Goal: Task Accomplishment & Management: Complete application form

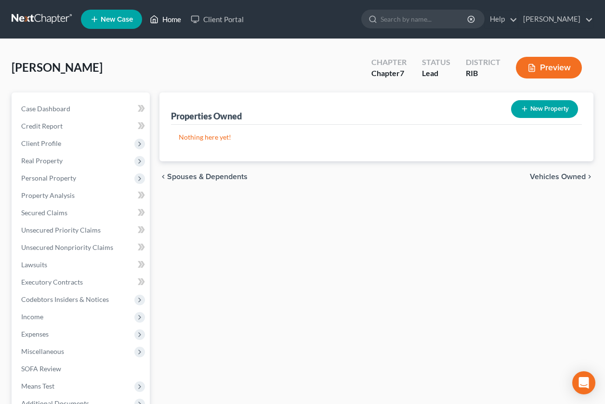
click at [165, 19] on link "Home" at bounding box center [165, 19] width 41 height 17
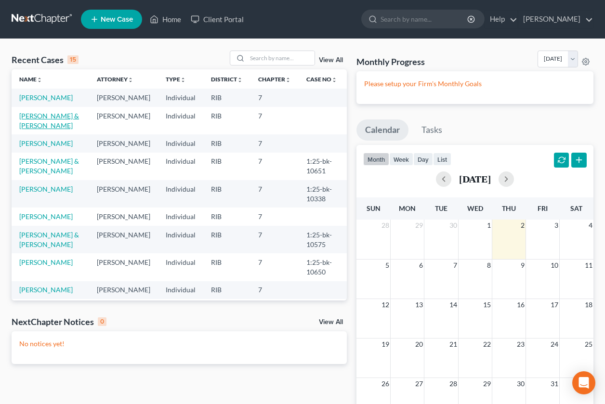
click at [31, 128] on link "[PERSON_NAME] & [PERSON_NAME]" at bounding box center [49, 121] width 60 height 18
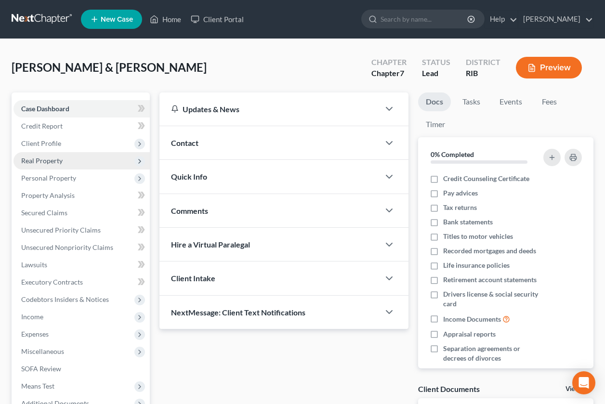
click at [85, 166] on span "Real Property" at bounding box center [81, 160] width 136 height 17
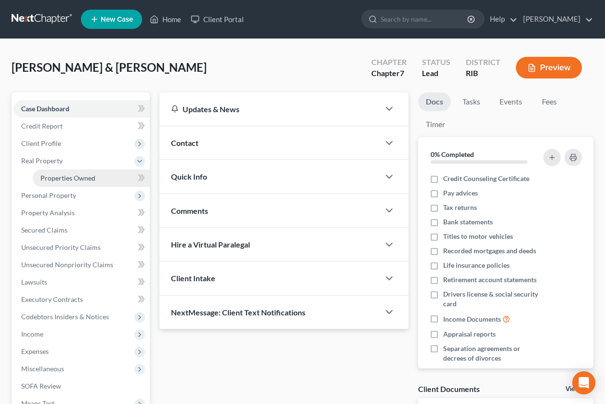
click at [80, 178] on span "Properties Owned" at bounding box center [67, 178] width 55 height 8
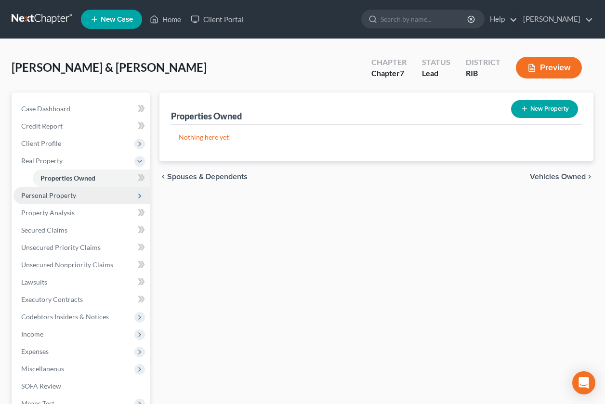
click at [70, 196] on span "Personal Property" at bounding box center [48, 195] width 55 height 8
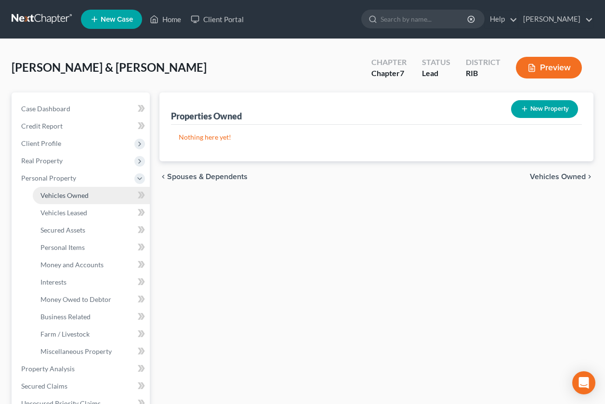
click at [71, 198] on span "Vehicles Owned" at bounding box center [64, 195] width 48 height 8
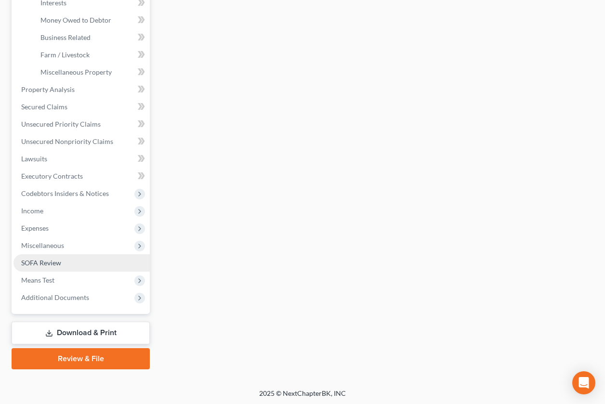
scroll to position [281, 0]
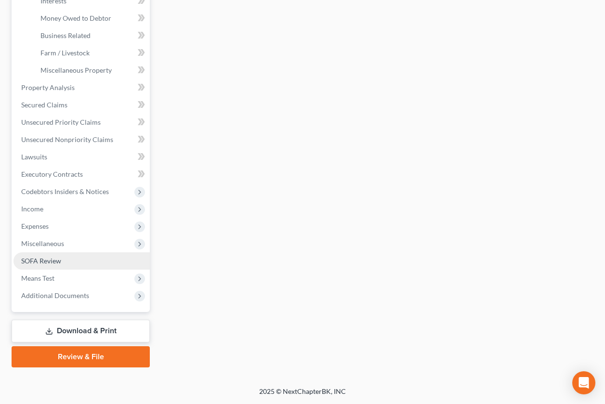
click at [79, 264] on link "SOFA Review" at bounding box center [81, 260] width 136 height 17
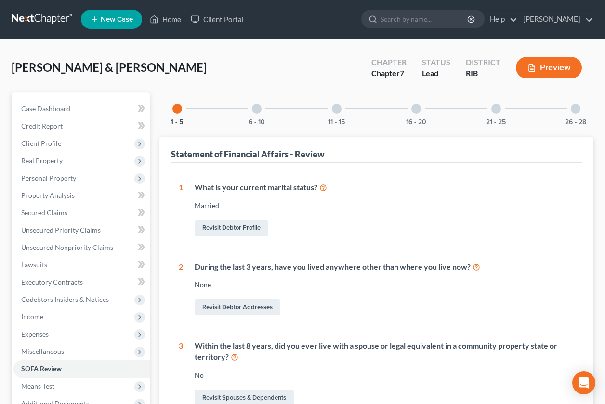
drag, startPoint x: 258, startPoint y: 110, endPoint x: 331, endPoint y: 176, distance: 98.9
click at [258, 110] on div at bounding box center [257, 109] width 10 height 10
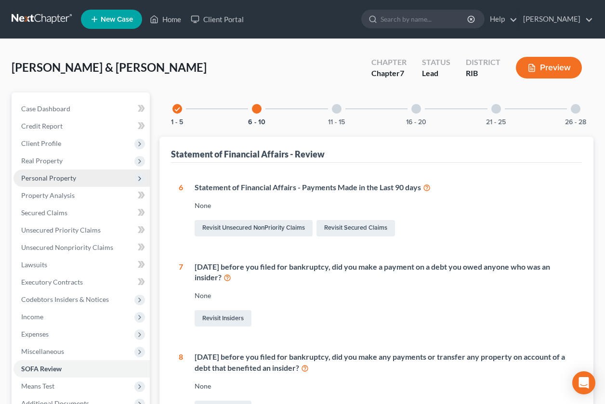
click at [37, 175] on span "Personal Property" at bounding box center [48, 178] width 55 height 8
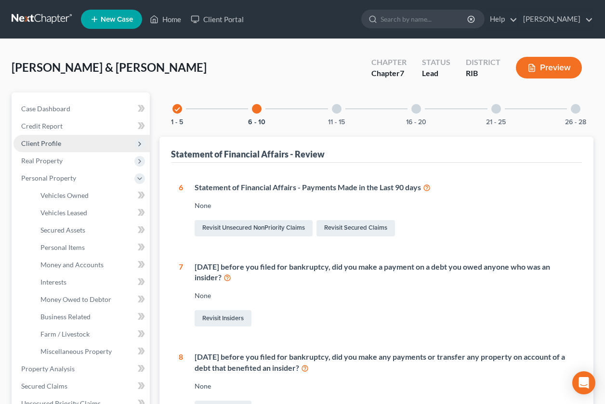
click at [27, 140] on span "Client Profile" at bounding box center [41, 143] width 40 height 8
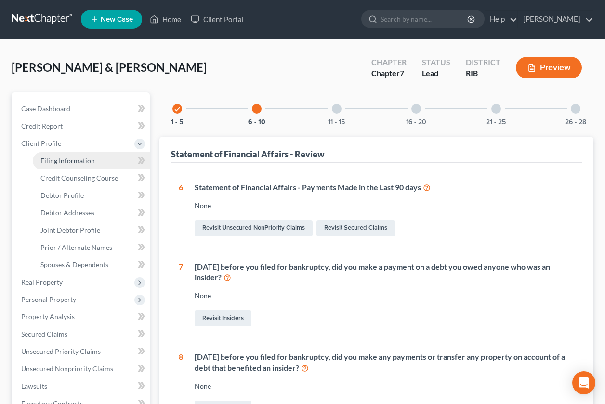
click at [68, 158] on span "Filing Information" at bounding box center [67, 161] width 54 height 8
select select "1"
select select "0"
select select "71"
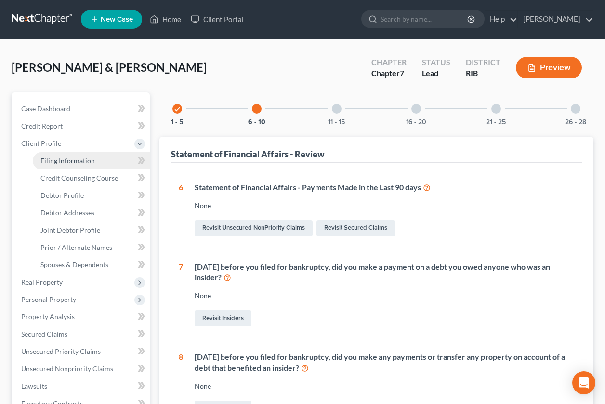
select select "2"
select select "41"
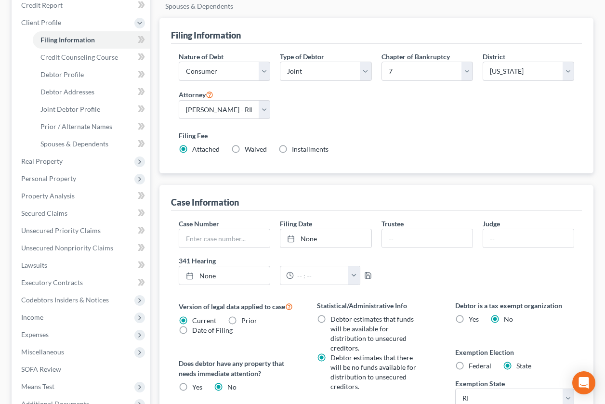
scroll to position [121, 0]
click at [96, 74] on link "Debtor Profile" at bounding box center [91, 74] width 117 height 17
select select "1"
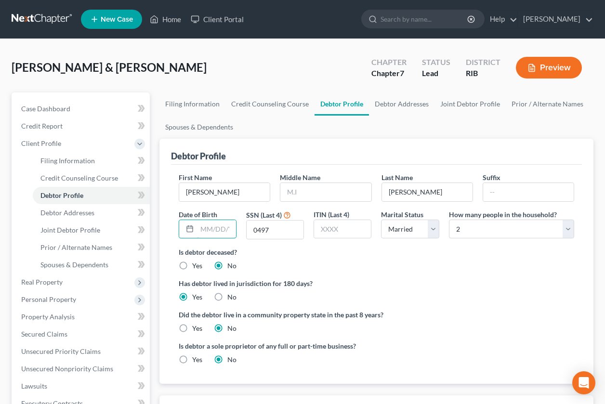
drag, startPoint x: 197, startPoint y: 225, endPoint x: 237, endPoint y: 211, distance: 41.7
click at [197, 226] on input "text" at bounding box center [216, 229] width 39 height 18
type input "[DATE]"
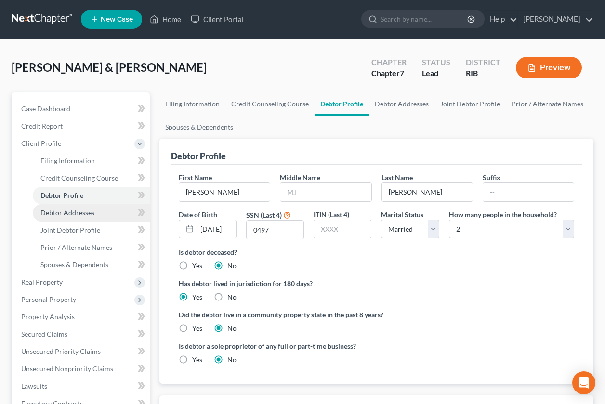
click at [68, 213] on span "Debtor Addresses" at bounding box center [67, 213] width 54 height 8
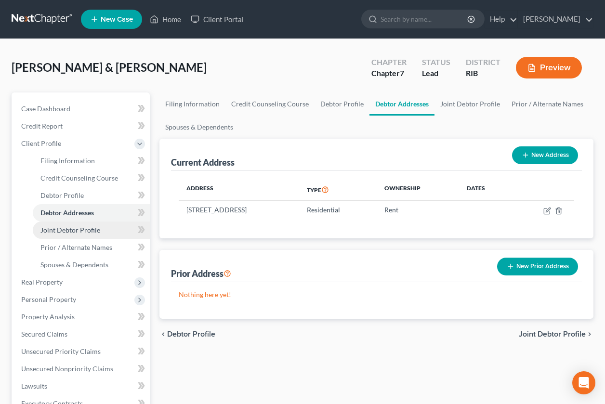
click at [71, 226] on span "Joint Debtor Profile" at bounding box center [70, 230] width 60 height 8
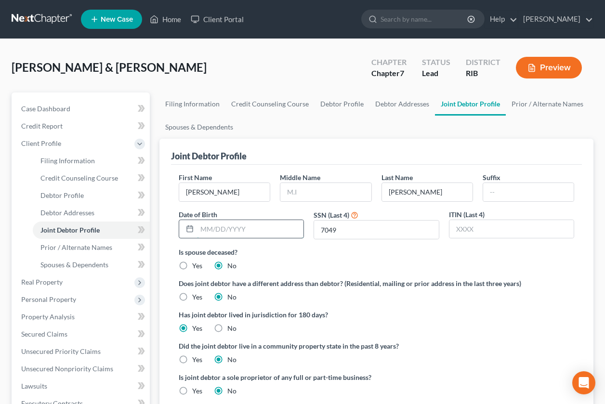
click at [211, 232] on input "text" at bounding box center [250, 229] width 106 height 18
click at [208, 232] on input "12-15/1960" at bounding box center [250, 229] width 106 height 18
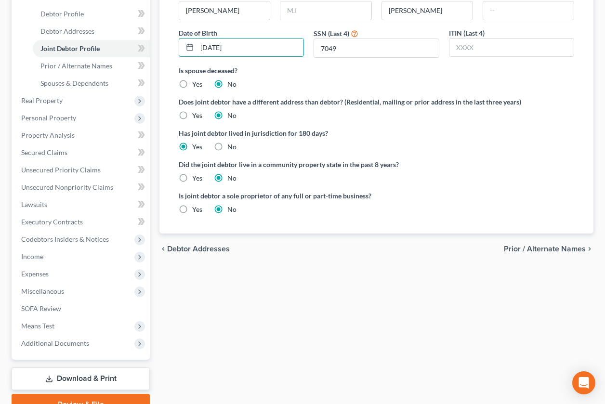
scroll to position [182, 0]
type input "[DATE]"
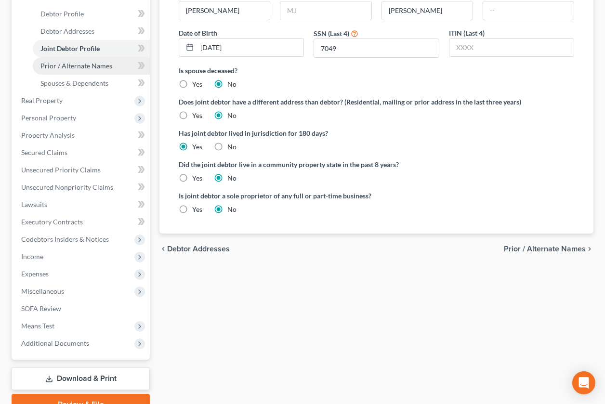
click at [72, 63] on span "Prior / Alternate Names" at bounding box center [76, 66] width 72 height 8
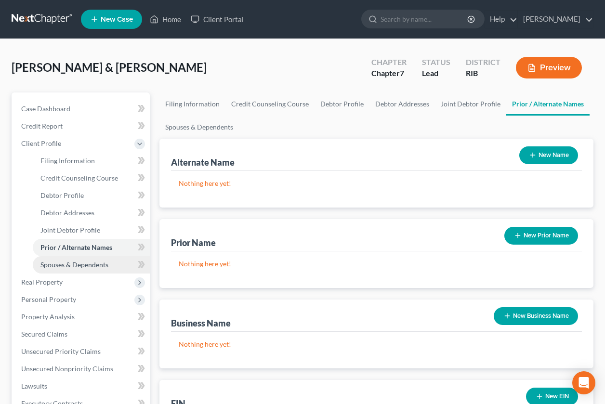
click at [87, 262] on span "Spouses & Dependents" at bounding box center [74, 265] width 68 height 8
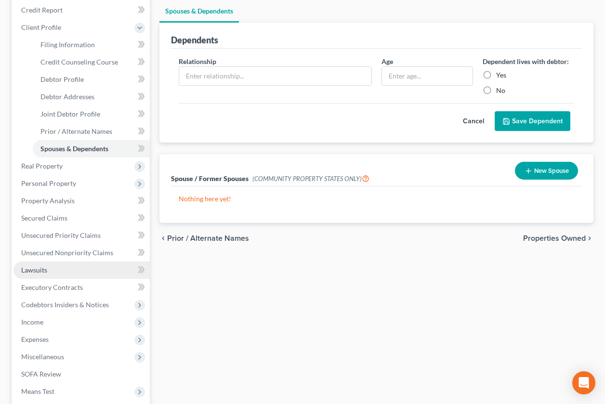
scroll to position [121, 0]
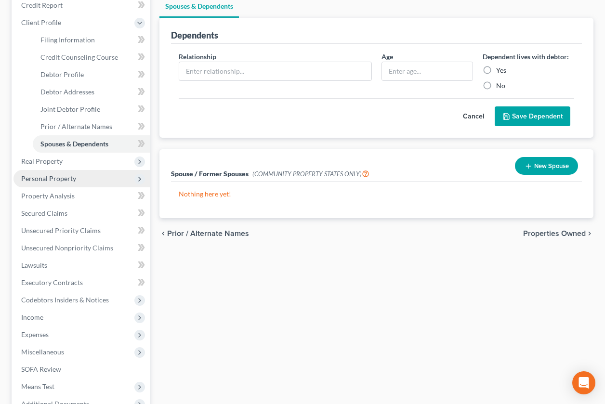
drag, startPoint x: 58, startPoint y: 156, endPoint x: 75, endPoint y: 170, distance: 21.5
click at [58, 156] on span "Real Property" at bounding box center [81, 161] width 136 height 17
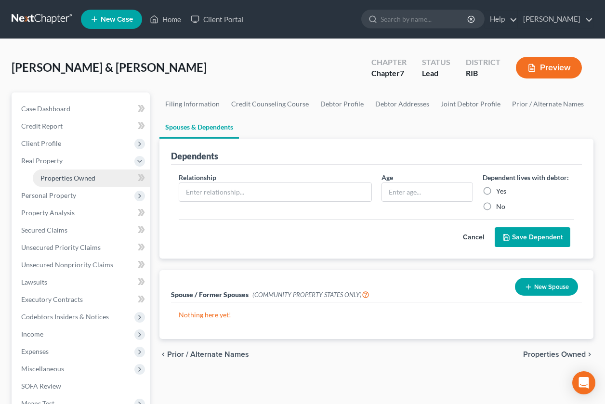
scroll to position [0, 0]
click at [92, 198] on span "Personal Property" at bounding box center [81, 195] width 136 height 17
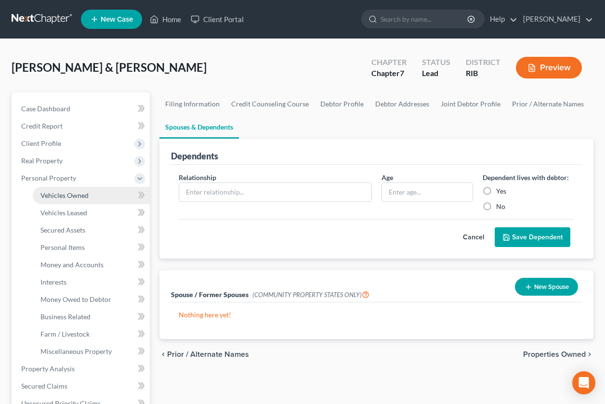
click at [95, 197] on link "Vehicles Owned" at bounding box center [91, 195] width 117 height 17
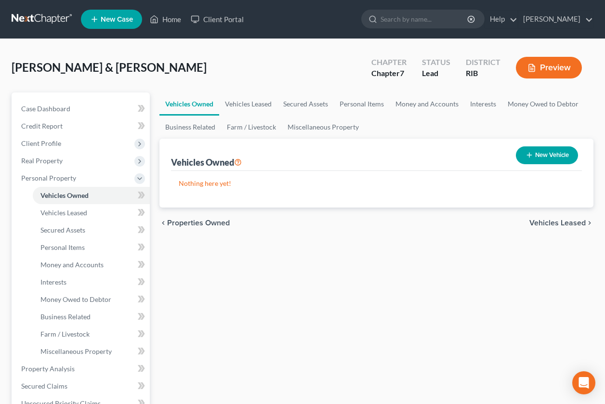
click at [540, 157] on button "New Vehicle" at bounding box center [547, 155] width 62 height 18
select select "0"
select select "2"
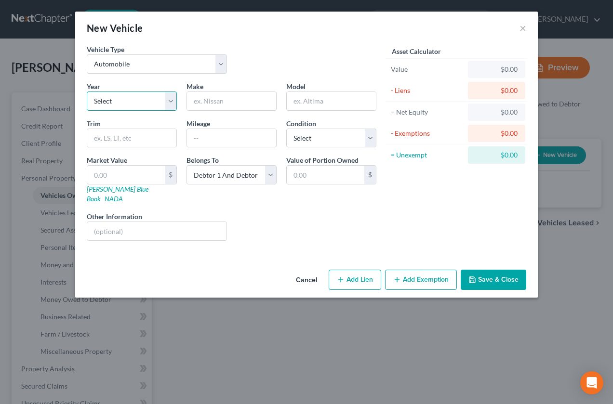
click at [170, 106] on select "Select 2026 2025 2024 2023 2022 2021 2020 2019 2018 2017 2016 2015 2014 2013 20…" at bounding box center [132, 100] width 90 height 19
select select "5"
click at [87, 91] on select "Select 2026 2025 2024 2023 2022 2021 2020 2019 2018 2017 2016 2015 2014 2013 20…" at bounding box center [132, 100] width 90 height 19
click at [192, 108] on input "text" at bounding box center [231, 101] width 89 height 18
type input "Mazda"
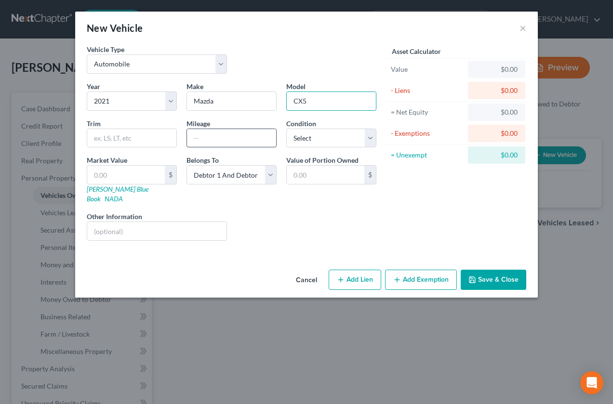
type input "CX5"
click at [198, 147] on input "text" at bounding box center [231, 138] width 89 height 18
type input "31000"
click at [369, 138] on select "Select Excellent Very Good Good Fair Poor" at bounding box center [331, 138] width 90 height 19
select select "3"
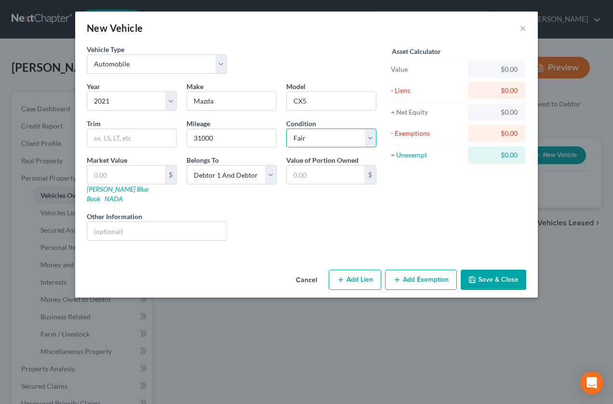
click at [286, 129] on select "Select Excellent Very Good Good Fair Poor" at bounding box center [331, 138] width 90 height 19
click at [139, 177] on input "text" at bounding box center [126, 175] width 78 height 18
type input "2"
type input "2.00"
type input "20"
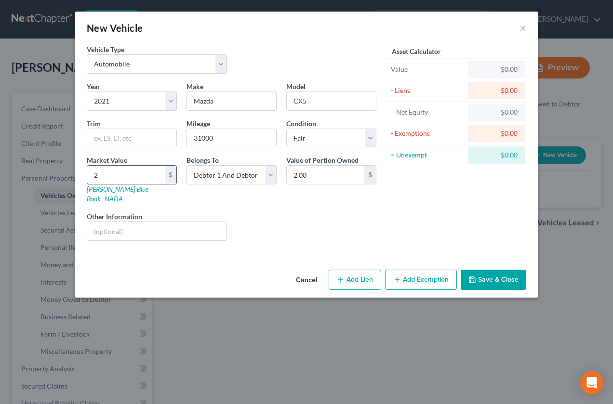
type input "20.00"
type input "200"
type input "200.00"
type input "2,000"
type input "2,000.00"
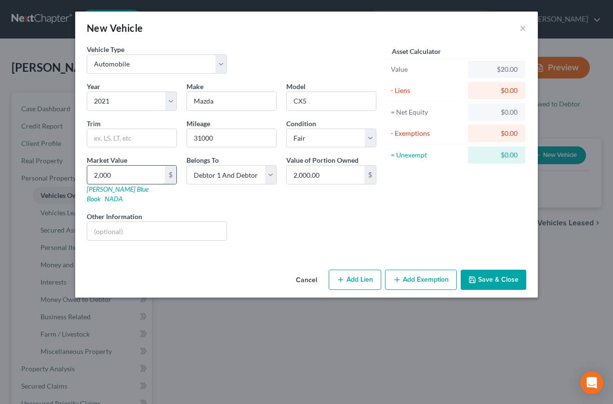
type input "2,0000"
type input "20,000.00"
type input "1"
type input "1.00"
type input "18"
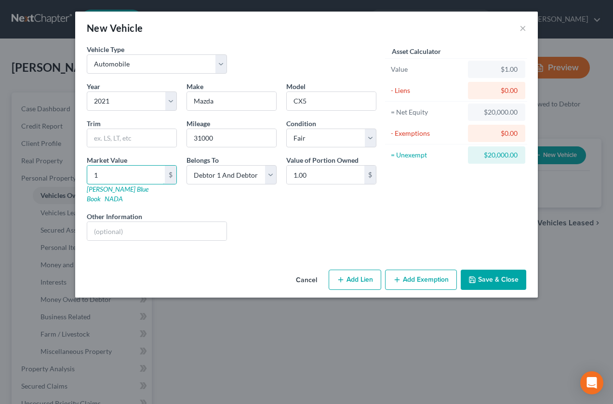
type input "18.00"
type input "180"
type input "180.00"
type input "1800"
type input "1,800.00"
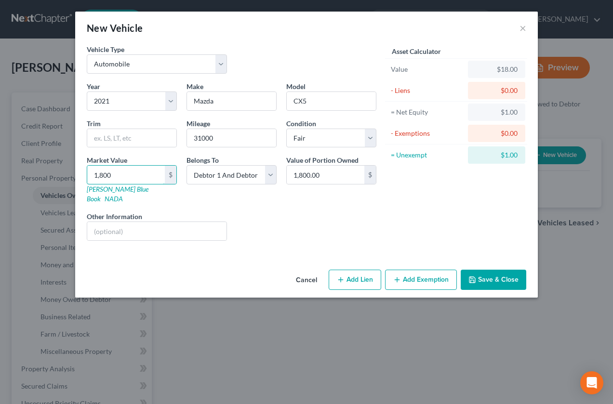
type input "1,8000"
type input "18,000.00"
type input "18,000"
click at [490, 270] on button "Save & Close" at bounding box center [492, 280] width 65 height 20
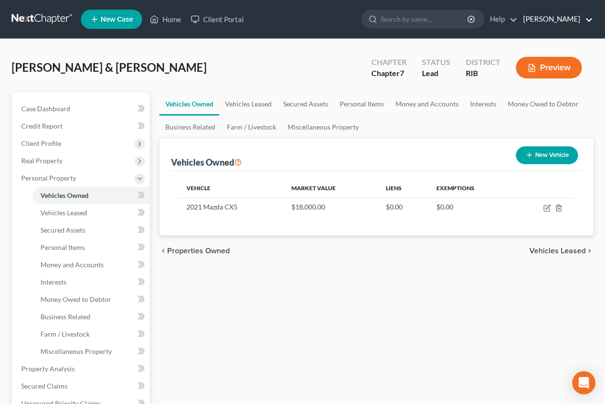
click at [562, 12] on link "[PERSON_NAME]" at bounding box center [555, 19] width 75 height 17
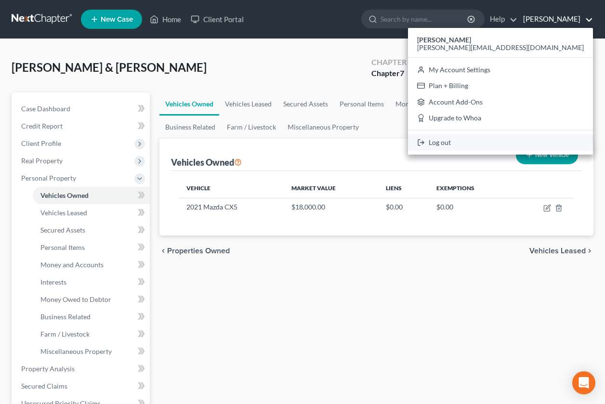
click at [425, 144] on icon at bounding box center [421, 143] width 8 height 12
